Goal: Information Seeking & Learning: Learn about a topic

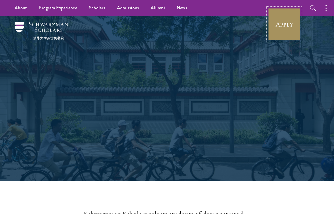
click at [287, 26] on link "Apply" at bounding box center [284, 24] width 33 height 33
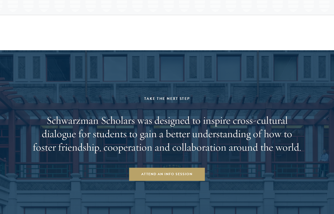
scroll to position [1221, 0]
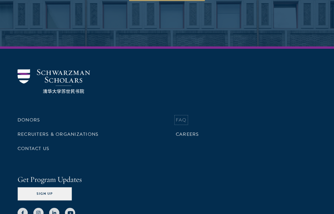
click at [178, 124] on link "FAQ" at bounding box center [181, 120] width 11 height 7
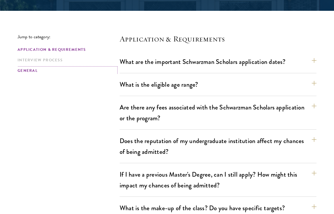
click at [29, 72] on link "General" at bounding box center [67, 71] width 99 height 6
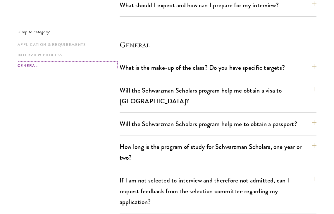
scroll to position [948, 0]
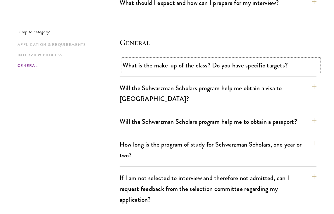
click at [154, 60] on button "What is the make-up of the class? Do you have specific targets?" at bounding box center [221, 65] width 197 height 13
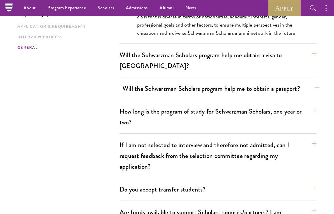
scroll to position [1084, 0]
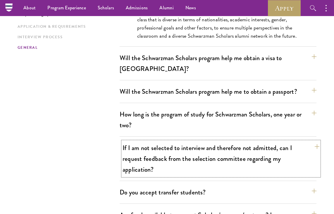
click at [181, 142] on button "If I am not selected to interview and therefore not admitted, can I request fee…" at bounding box center [221, 159] width 197 height 35
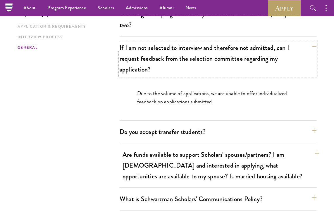
scroll to position [1078, 0]
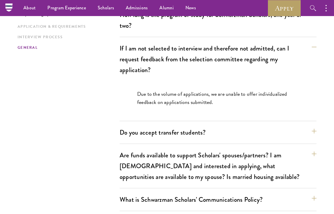
click at [217, 90] on p "Due to the volume of applications, we are unable to offer individualized feedba…" at bounding box center [218, 98] width 162 height 16
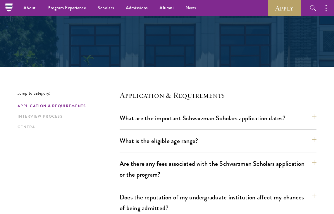
scroll to position [0, 0]
